Goal: Task Accomplishment & Management: Manage account settings

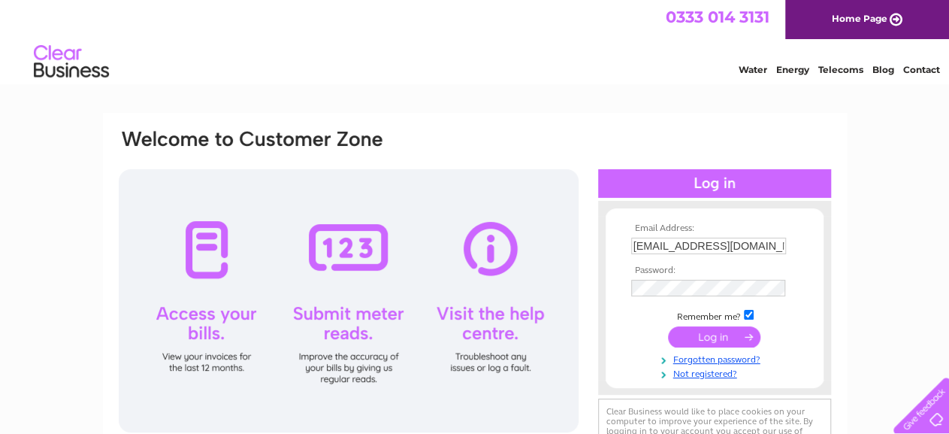
click at [710, 335] on input "submit" at bounding box center [714, 336] width 92 height 21
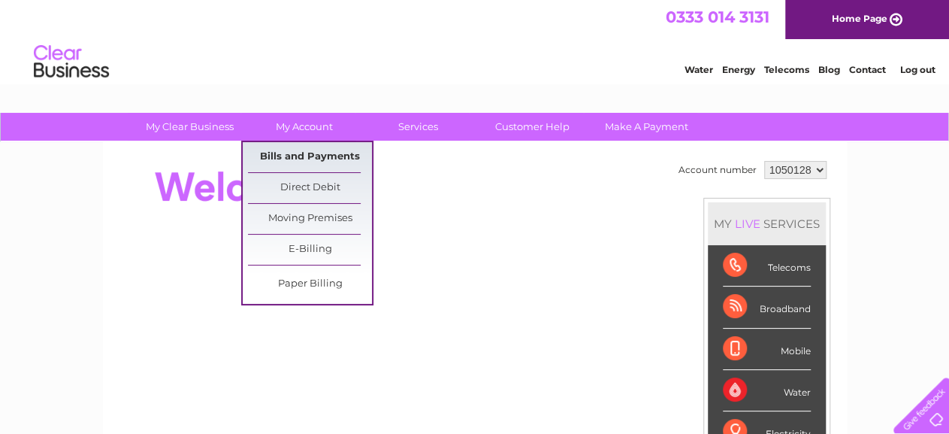
click at [304, 156] on link "Bills and Payments" at bounding box center [310, 157] width 124 height 30
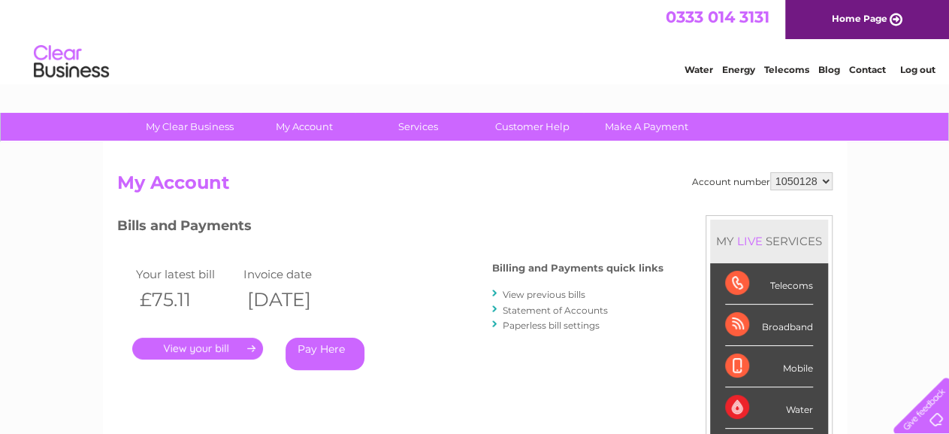
click at [539, 294] on link "View previous bills" at bounding box center [544, 294] width 83 height 11
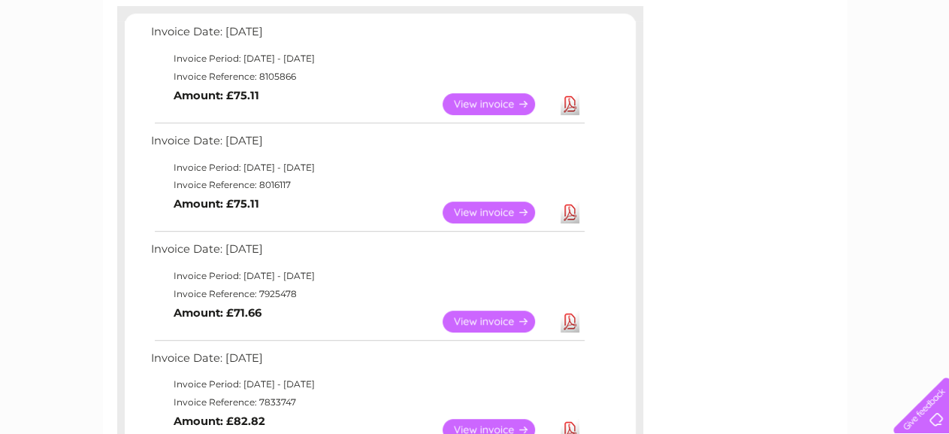
scroll to position [235, 0]
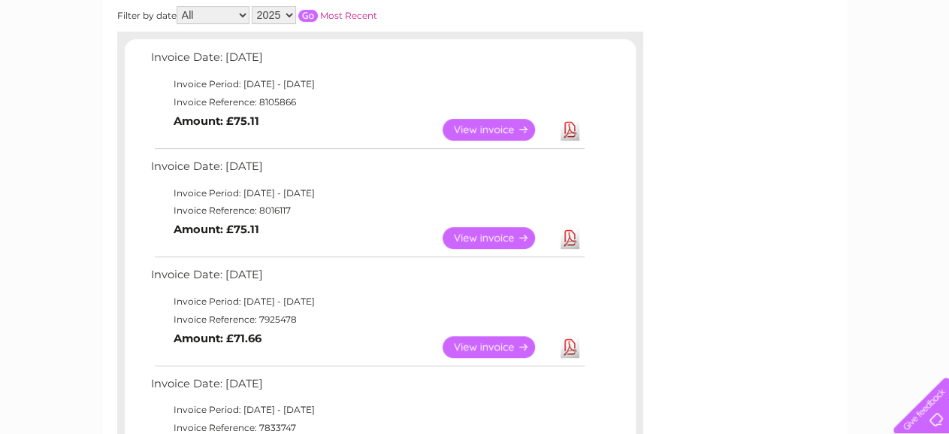
click at [501, 344] on link "View" at bounding box center [498, 347] width 110 height 22
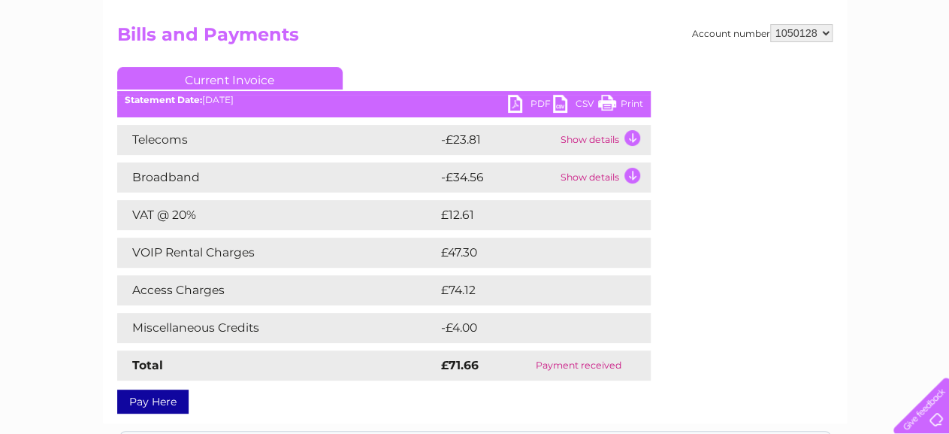
scroll to position [156, 0]
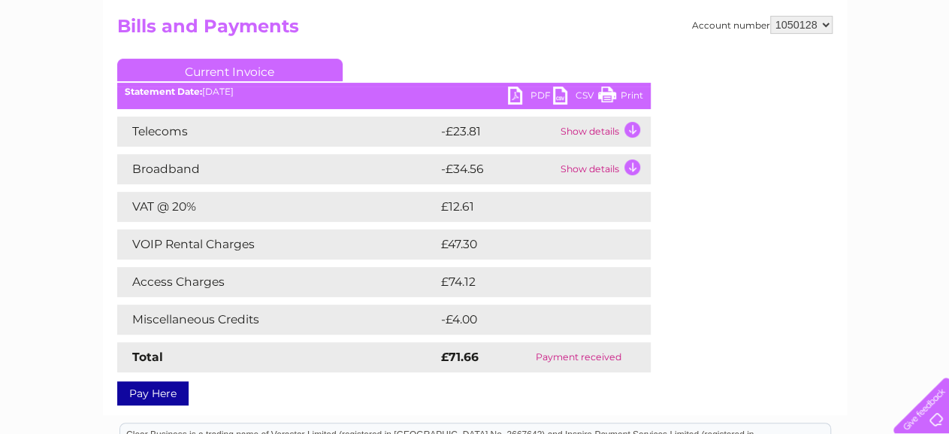
click at [539, 90] on link "PDF" at bounding box center [530, 97] width 45 height 22
